Goal: Task Accomplishment & Management: Manage account settings

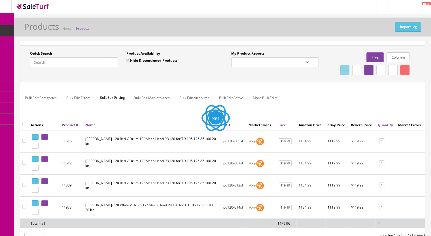
click at [40, 63] on input "Quick Search" at bounding box center [69, 63] width 78 height 10
paste input "MDS9V-6a"
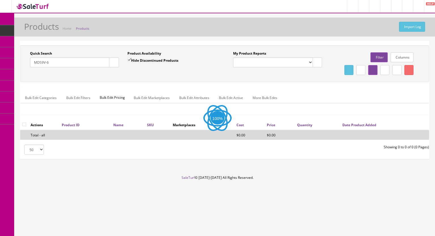
type input "MDS9V-6"
drag, startPoint x: 129, startPoint y: 58, endPoint x: 122, endPoint y: 59, distance: 6.3
click at [129, 58] on input "Hide Discontinued Products" at bounding box center [129, 60] width 4 height 4
checkbox input "false"
click at [110, 63] on button "button" at bounding box center [114, 63] width 10 height 10
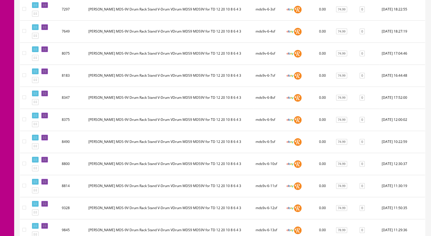
scroll to position [368, 0]
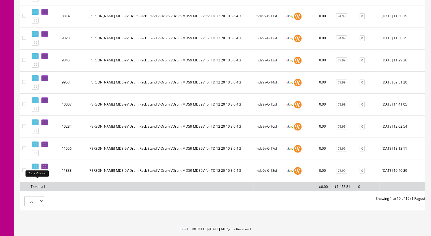
click at [37, 177] on icon at bounding box center [36, 175] width 1 height 3
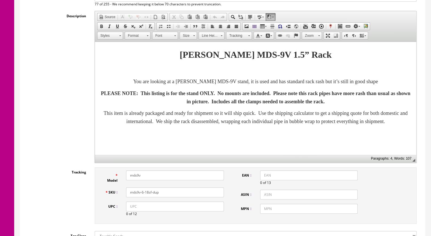
scroll to position [142, 0]
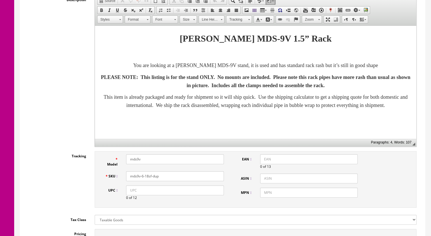
drag, startPoint x: 155, startPoint y: 179, endPoint x: 147, endPoint y: 179, distance: 7.7
click at [147, 179] on input "mds9v-6-18sf-dup" at bounding box center [175, 176] width 98 height 10
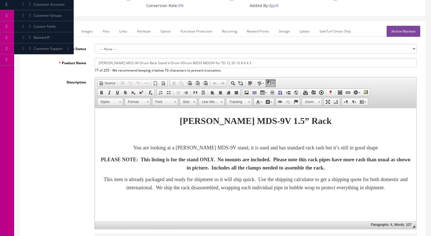
scroll to position [0, 0]
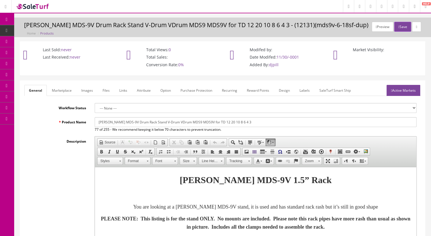
type input "mds9v-6-19sf"
click at [59, 90] on link "Marketplace" at bounding box center [61, 90] width 29 height 11
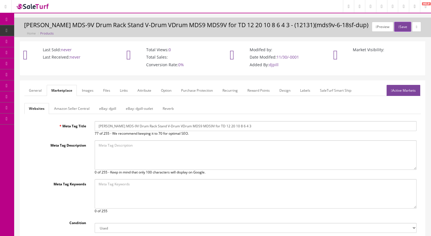
click at [173, 107] on link "Reverb" at bounding box center [168, 108] width 20 height 11
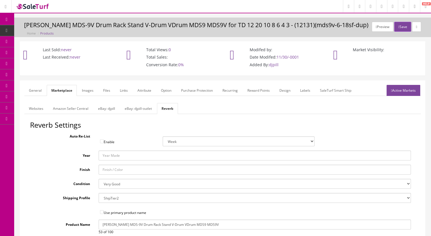
click at [86, 88] on link "Images" at bounding box center [87, 90] width 21 height 11
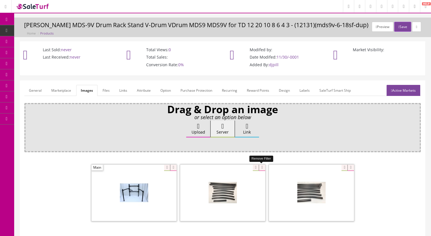
click at [260, 168] on icon at bounding box center [262, 168] width 6 height 6
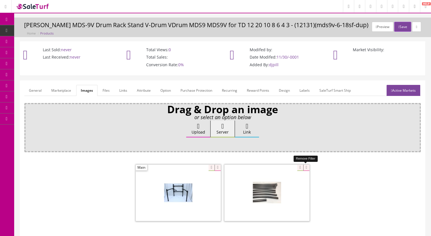
click at [306, 168] on icon at bounding box center [306, 168] width 6 height 6
click at [33, 90] on link "General" at bounding box center [35, 90] width 22 height 11
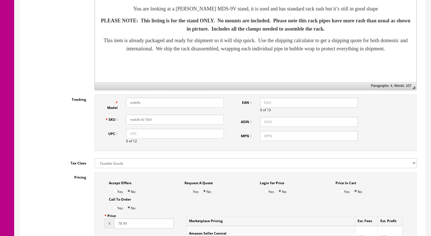
scroll to position [368, 0]
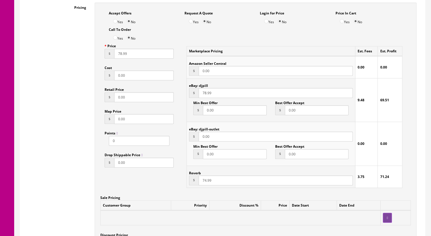
drag, startPoint x: 202, startPoint y: 183, endPoint x: 205, endPoint y: 183, distance: 3.1
click at [205, 183] on input "74.99" at bounding box center [276, 181] width 154 height 10
click at [203, 181] on input "74.99" at bounding box center [276, 181] width 154 height 10
drag, startPoint x: 201, startPoint y: 182, endPoint x: 206, endPoint y: 182, distance: 4.8
click at [206, 182] on input "74.99" at bounding box center [276, 181] width 154 height 10
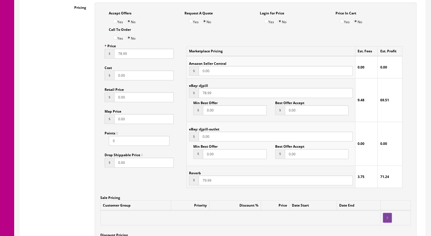
type input "79.99"
drag, startPoint x: 203, startPoint y: 95, endPoint x: 205, endPoint y: 95, distance: 3.0
click at [205, 95] on input "78.99" at bounding box center [276, 93] width 154 height 10
type input "80.99"
drag, startPoint x: 117, startPoint y: 55, endPoint x: 121, endPoint y: 55, distance: 4.3
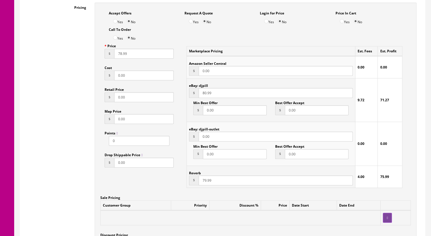
click at [121, 55] on input "78.99" at bounding box center [143, 54] width 59 height 10
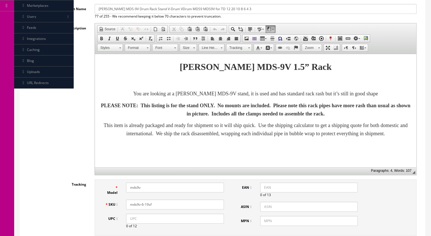
scroll to position [28, 0]
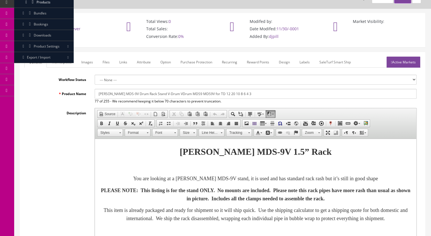
type input "80.99"
click at [406, 61] on link "Active Markets" at bounding box center [403, 62] width 34 height 11
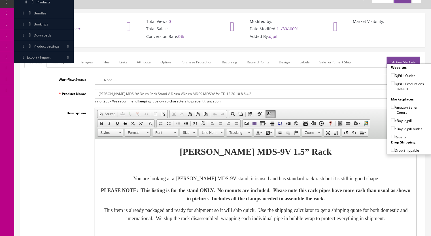
click at [391, 82] on input"] "DjPiLL Productions - Default" at bounding box center [393, 84] width 4 height 4
checkbox input"] "true"
click at [391, 118] on input"] "eBay: djpill" at bounding box center [393, 120] width 4 height 4
checkbox input"] "true"
click at [391, 136] on input"] "Reverb" at bounding box center [393, 137] width 4 height 4
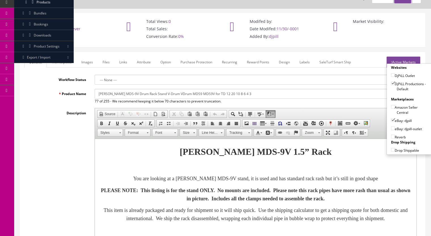
checkbox input"] "true"
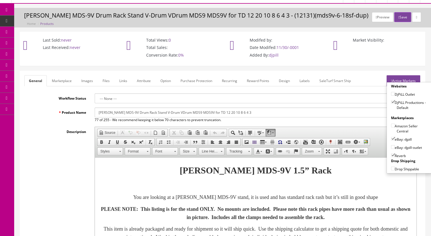
scroll to position [0, 0]
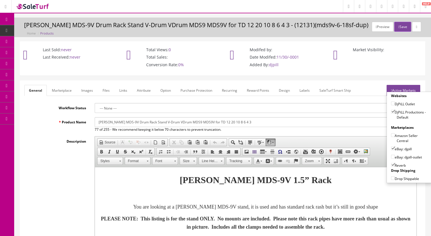
click at [403, 21] on div "Preview Save Roland MDS-9V Drum Rack Stand V-Drum VDrum MDS9 MDS9V for TD 12 20…" at bounding box center [222, 28] width 417 height 20
click at [400, 27] on button "Save" at bounding box center [402, 27] width 17 height 10
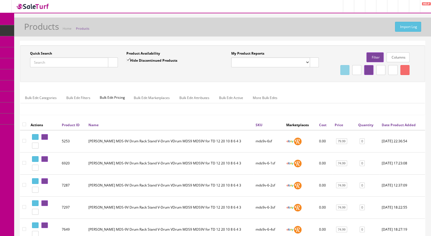
click at [52, 63] on input "Quick Search" at bounding box center [69, 63] width 78 height 10
paste input "KD9-348i"
type input "KD9-3"
click at [129, 60] on input "Hide Discontinued Products" at bounding box center [128, 60] width 4 height 4
checkbox input "false"
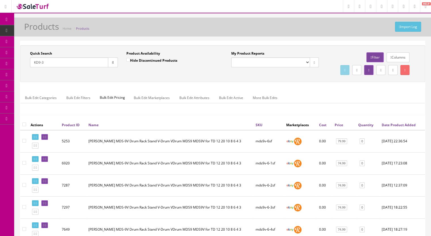
click at [119, 60] on div "Quick Search KD9-3 Date From" at bounding box center [74, 61] width 96 height 21
click at [113, 65] on button "button" at bounding box center [113, 63] width 10 height 10
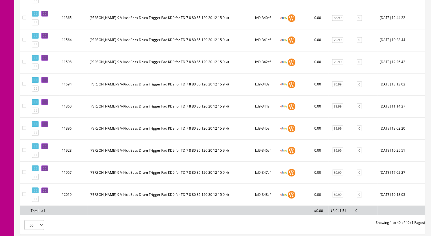
scroll to position [1048, 0]
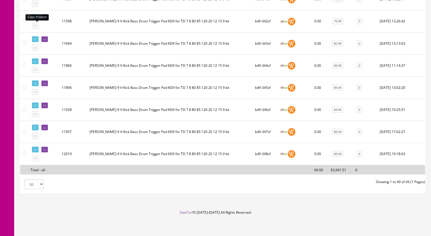
click at [37, 26] on icon at bounding box center [36, 25] width 1 height 3
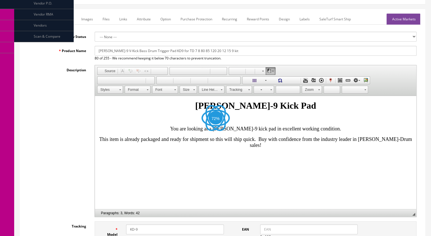
scroll to position [85, 0]
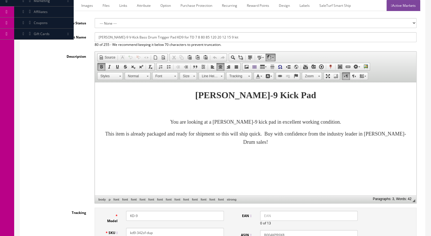
click at [355, 124] on p "You are looking at a Roland KD-9 kick pad in excellent working condition." at bounding box center [256, 122] width 310 height 8
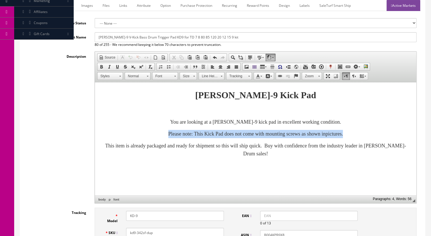
drag, startPoint x: 369, startPoint y: 135, endPoint x: 136, endPoint y: 132, distance: 232.3
click at [136, 132] on p "Please note: This Kick Pad does not come with mounting screws as shown inpictur…" at bounding box center [256, 134] width 310 height 8
click at [102, 66] on span at bounding box center [101, 67] width 5 height 5
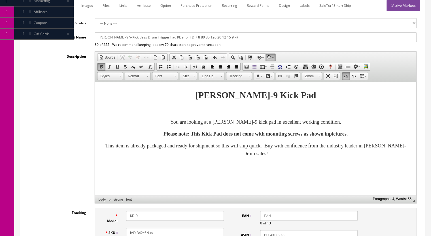
click at [192, 75] on link "Size" at bounding box center [188, 76] width 17 height 8
drag, startPoint x: 190, startPoint y: 114, endPoint x: 374, endPoint y: 127, distance: 183.8
click at [190, 114] on link "20" at bounding box center [196, 118] width 32 height 9
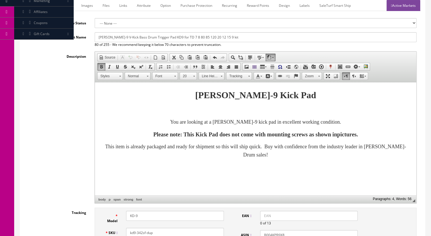
click at [358, 136] on font "Please note: This Kick Pad does not come with mounting screws as shown inpictur…" at bounding box center [255, 134] width 205 height 6
click at [303, 145] on font "This item is already packaged and ready for shipment so this will ship quick. B…" at bounding box center [255, 151] width 301 height 14
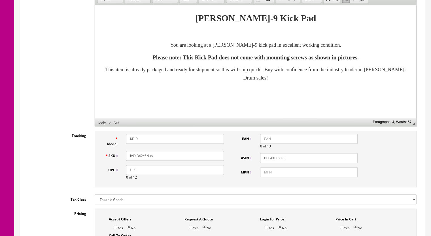
scroll to position [170, 0]
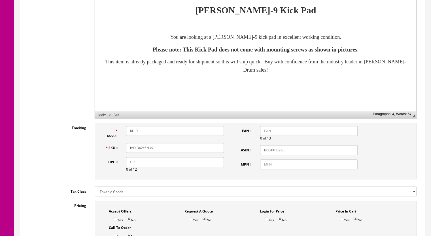
drag, startPoint x: 153, startPoint y: 148, endPoint x: 139, endPoint y: 148, distance: 13.6
click at [139, 148] on input "kd9-342sf-dup" at bounding box center [175, 148] width 98 height 10
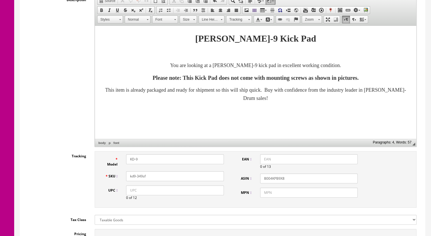
scroll to position [28, 0]
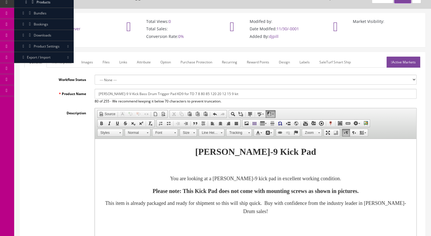
type input "kd9-349sf"
click at [62, 61] on link "Marketplace" at bounding box center [61, 62] width 29 height 11
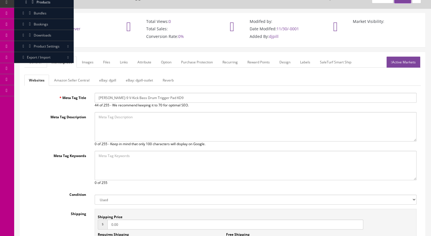
click at [172, 78] on link "Reverb" at bounding box center [168, 80] width 20 height 11
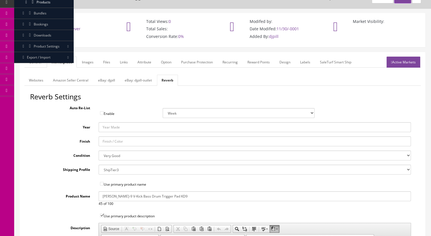
click at [88, 63] on link "Images" at bounding box center [87, 62] width 21 height 11
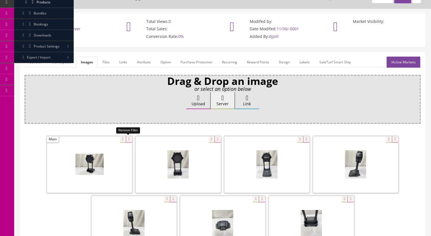
click at [126, 137] on icon at bounding box center [129, 140] width 6 height 6
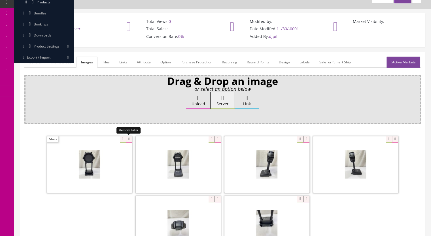
click at [128, 139] on icon at bounding box center [129, 140] width 6 height 6
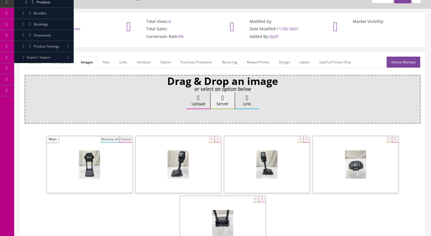
click at [105, 139] on button "Remove all" at bounding box center [109, 140] width 19 height 6
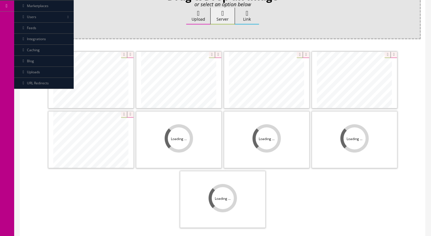
scroll to position [113, 0]
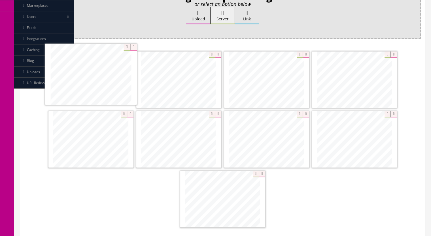
drag, startPoint x: 122, startPoint y: 153, endPoint x: 122, endPoint y: 89, distance: 64.3
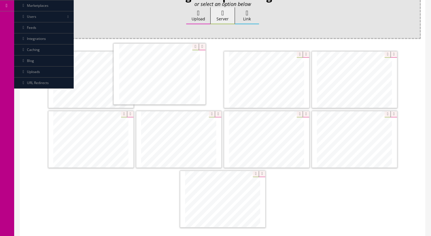
drag, startPoint x: 283, startPoint y: 142, endPoint x: 176, endPoint y: 77, distance: 125.0
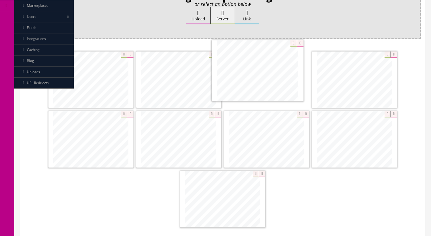
drag, startPoint x: 279, startPoint y: 149, endPoint x: 272, endPoint y: 84, distance: 65.3
drag, startPoint x: 365, startPoint y: 79, endPoint x: 278, endPoint y: 133, distance: 102.7
drag, startPoint x: 193, startPoint y: 142, endPoint x: 161, endPoint y: 140, distance: 32.3
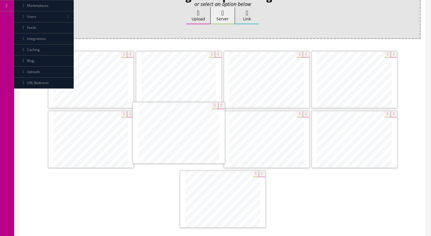
drag, startPoint x: 264, startPoint y: 133, endPoint x: 178, endPoint y: 127, distance: 86.3
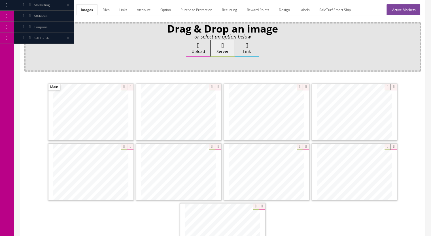
scroll to position [28, 0]
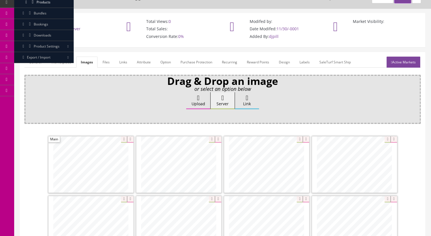
click at [62, 65] on link "Marketplace" at bounding box center [61, 62] width 29 height 11
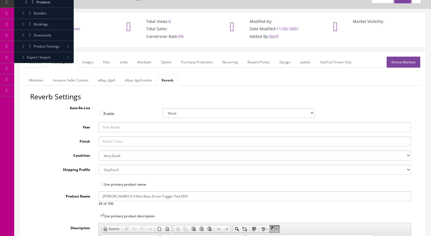
click at [119, 157] on select "Brand New Mint Excellent Very Good Good Fair Poor B-Stock Non Functioning" at bounding box center [255, 156] width 312 height 10
select select "f7a3f48c-972a-44c6-b01a-0cd27488d3f6"
click at [99, 151] on select "Brand New Mint Excellent Very Good Good Fair Poor B-Stock Non Functioning" at bounding box center [255, 156] width 312 height 10
click at [399, 62] on link "Active Markets" at bounding box center [403, 62] width 34 height 11
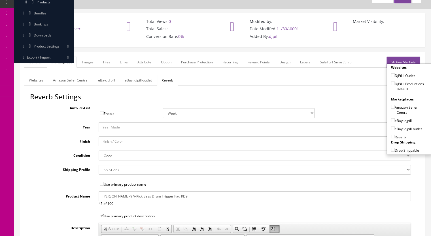
click at [391, 83] on input"] "DjPiLL Productions - Default" at bounding box center [393, 84] width 4 height 4
checkbox input"] "true"
click at [391, 119] on input"] "eBay: djpill" at bounding box center [393, 120] width 4 height 4
checkbox input"] "true"
click at [392, 135] on input"] "Reverb" at bounding box center [393, 137] width 4 height 4
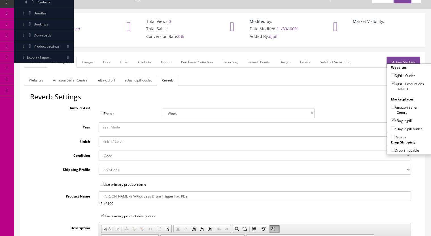
checkbox input"] "true"
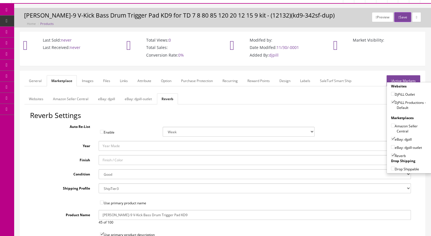
scroll to position [0, 0]
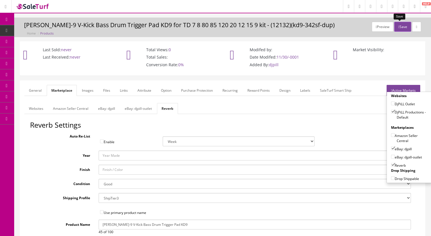
click at [402, 25] on button "Save" at bounding box center [402, 27] width 17 height 10
